Goal: Transaction & Acquisition: Purchase product/service

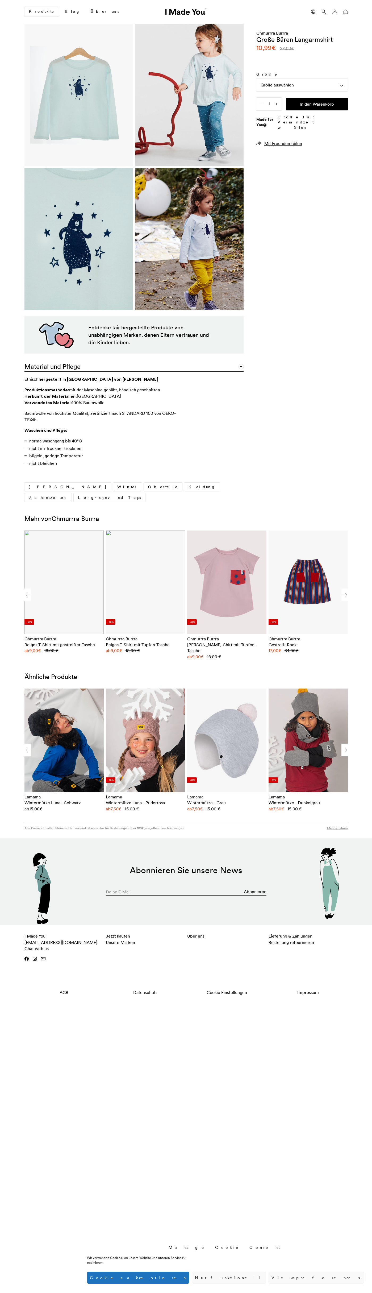
scroll to position [0, 326]
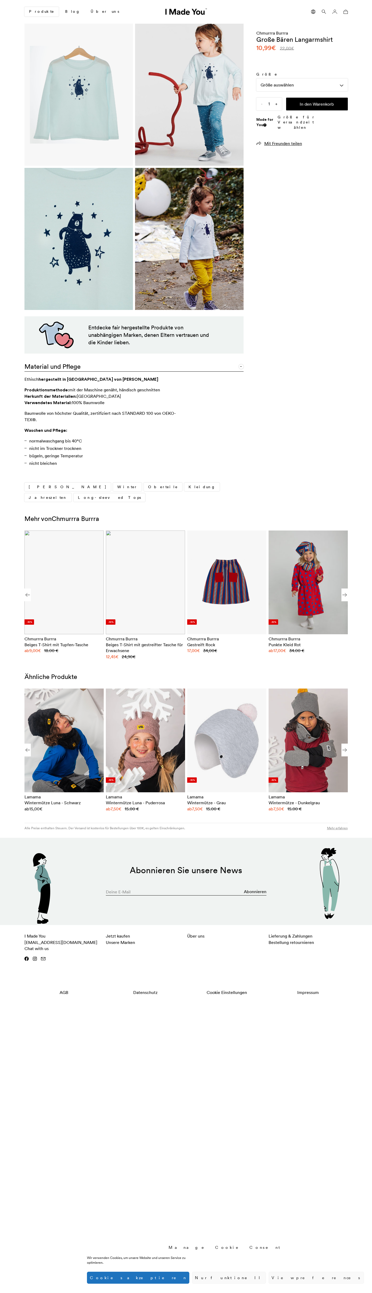
scroll to position [0, 326]
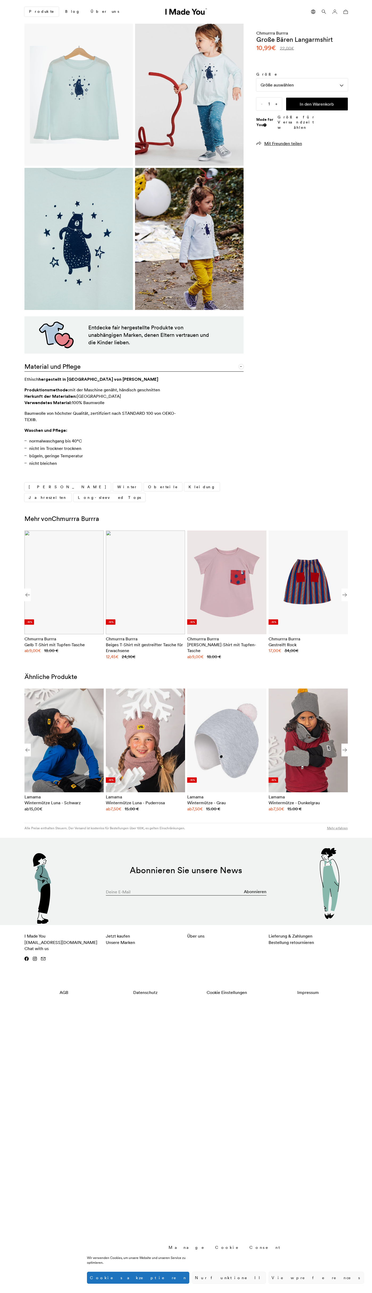
scroll to position [0, 326]
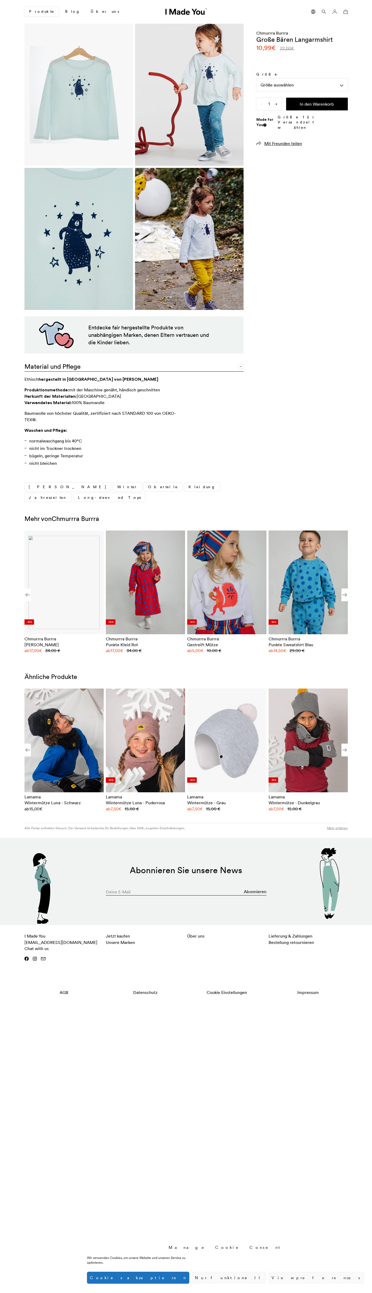
scroll to position [0, 326]
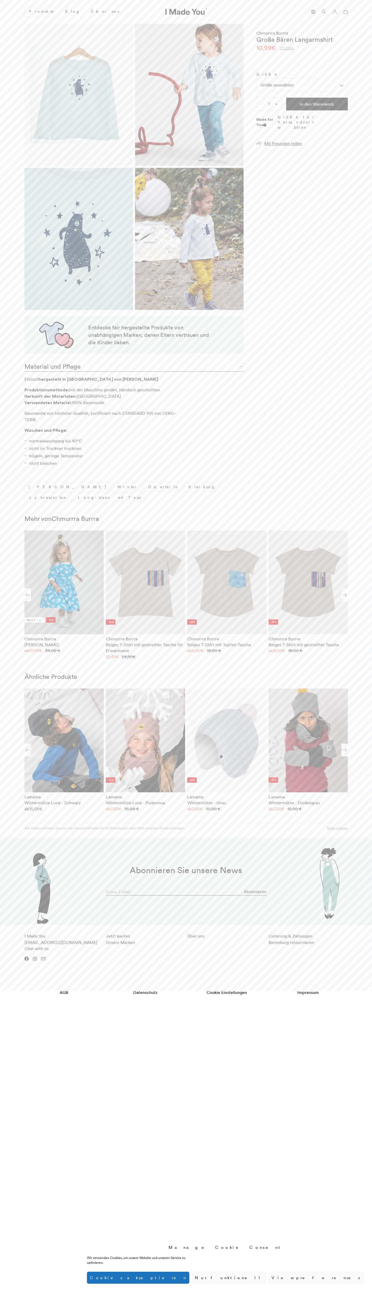
click at [317, 104] on button "In den Warenkorb" at bounding box center [317, 104] width 62 height 13
click at [345, 12] on icon at bounding box center [346, 12] width 4 height 4
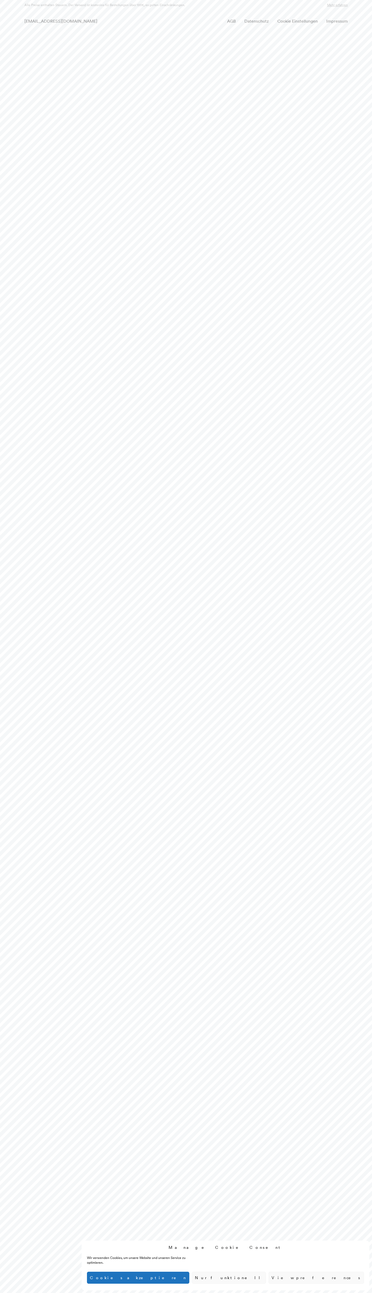
click at [1, 9] on footer "Alle Preise enthalten Steuern. Der Versand ist kostenlos für Bestellungen über …" at bounding box center [186, 15] width 372 height 31
click at [356, 31] on html "Manage Cookie Consent Wir verwenden Cookies, um unsere Website und unseren Serv…" at bounding box center [186, 15] width 372 height 31
click at [3, 31] on html "Manage Cookie Consent Wir verwenden Cookies, um unsere Website und unseren Serv…" at bounding box center [186, 15] width 372 height 31
click at [9, 31] on html "Manage Cookie Consent Wir verwenden Cookies, um unsere Website und unseren Serv…" at bounding box center [186, 15] width 372 height 31
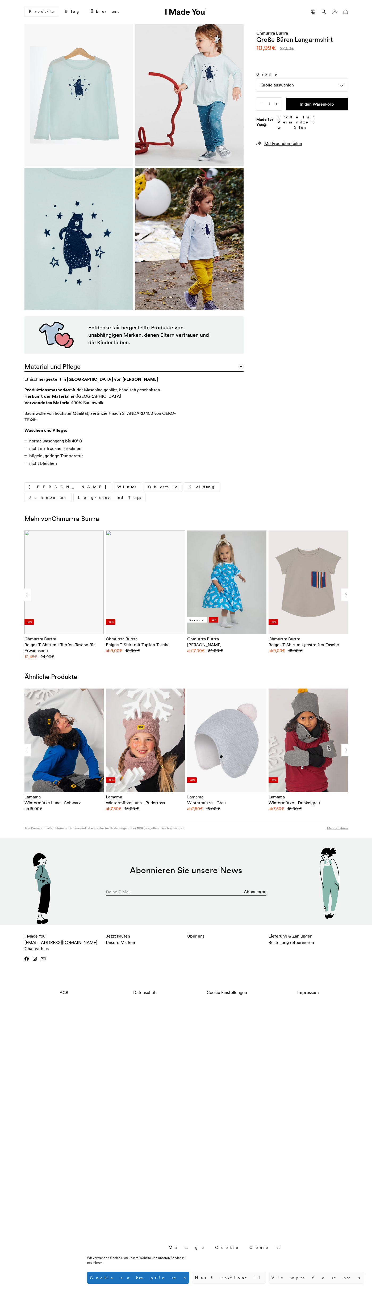
scroll to position [0, 326]
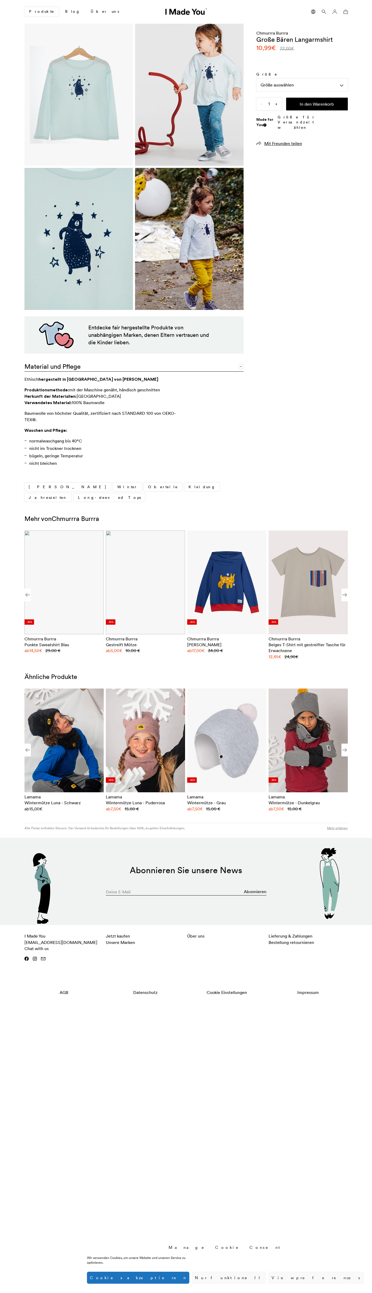
scroll to position [0, 326]
